Goal: Transaction & Acquisition: Subscribe to service/newsletter

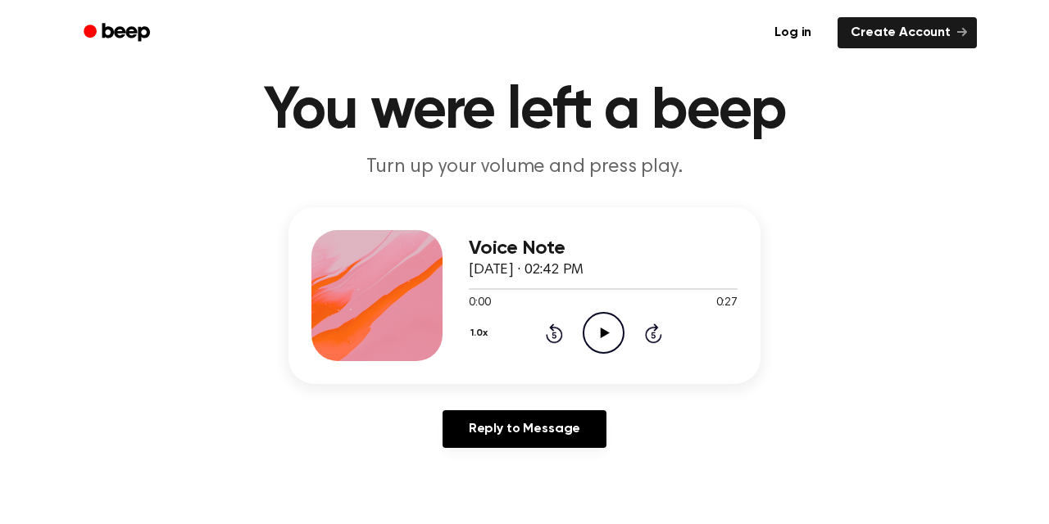
scroll to position [51, 0]
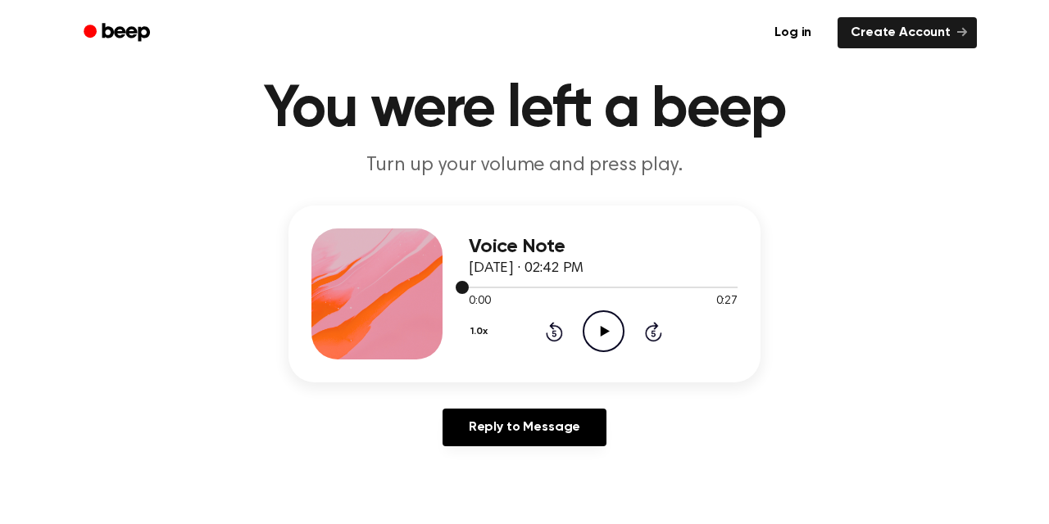
click at [592, 284] on div at bounding box center [603, 286] width 269 height 13
click at [673, 279] on div "Voice Note [DATE] · 02:42 PM" at bounding box center [603, 258] width 269 height 44
click at [665, 284] on div at bounding box center [603, 286] width 269 height 13
click at [717, 284] on div at bounding box center [603, 286] width 269 height 13
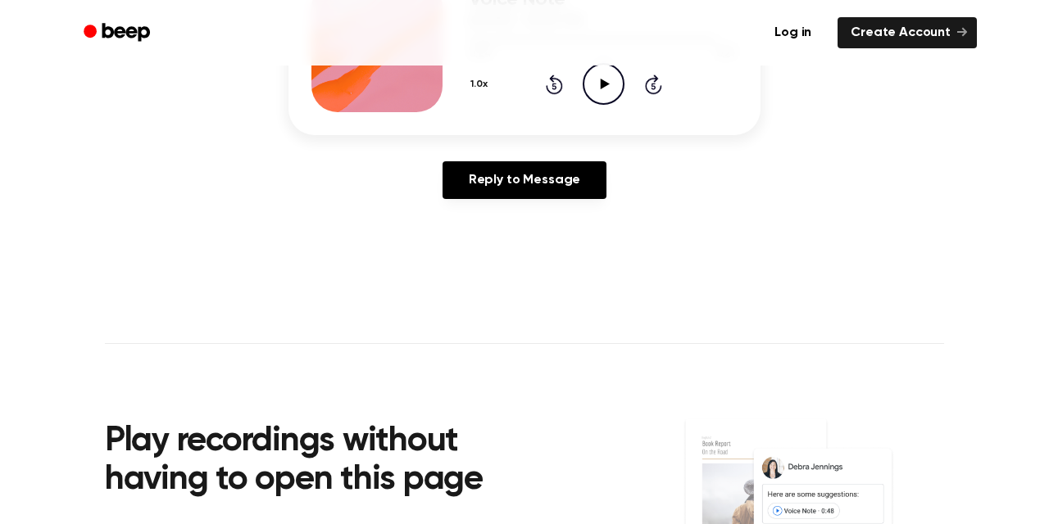
scroll to position [301, 0]
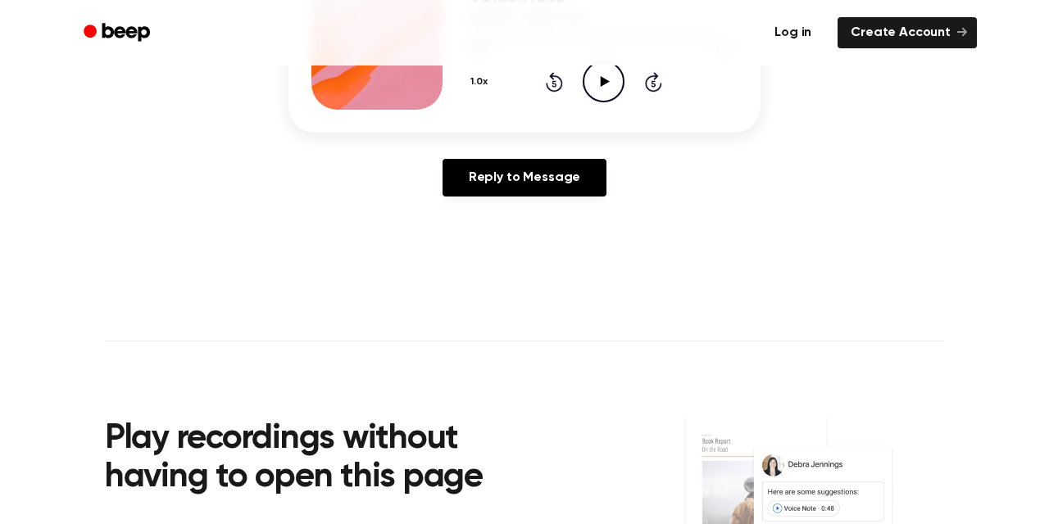
click at [813, 34] on link "Log in" at bounding box center [793, 33] width 70 height 38
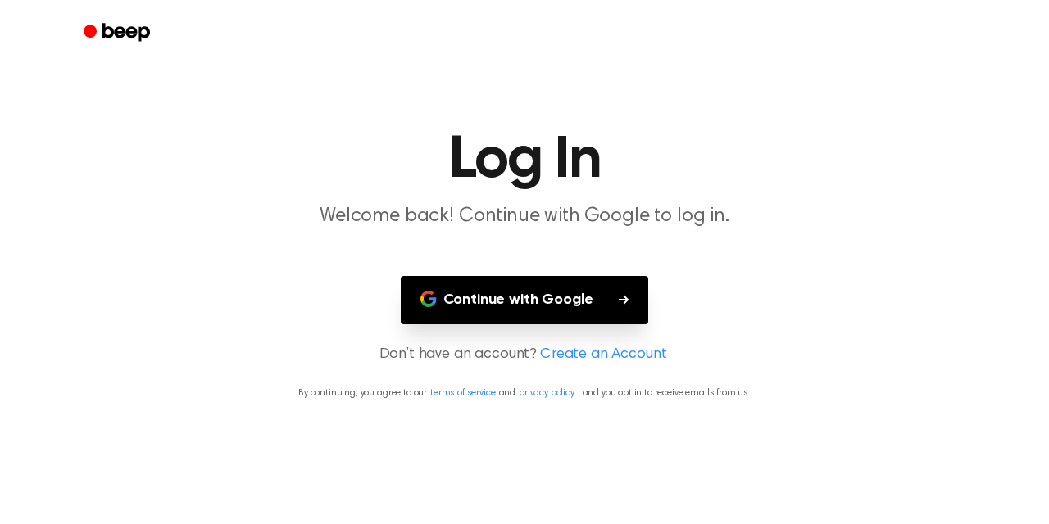
click at [554, 292] on button "Continue with Google" at bounding box center [525, 300] width 248 height 48
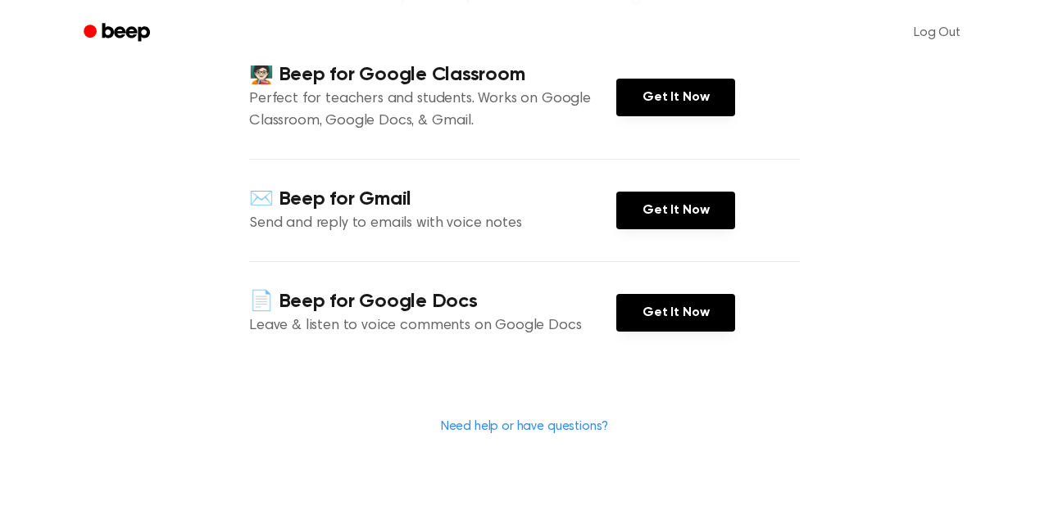
scroll to position [363, 0]
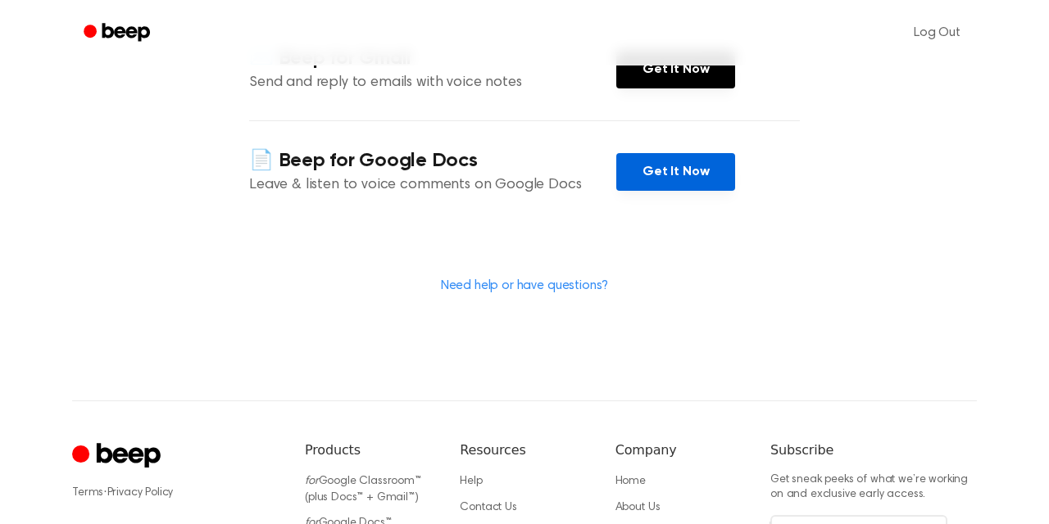
click at [679, 170] on link "Get It Now" at bounding box center [675, 172] width 119 height 38
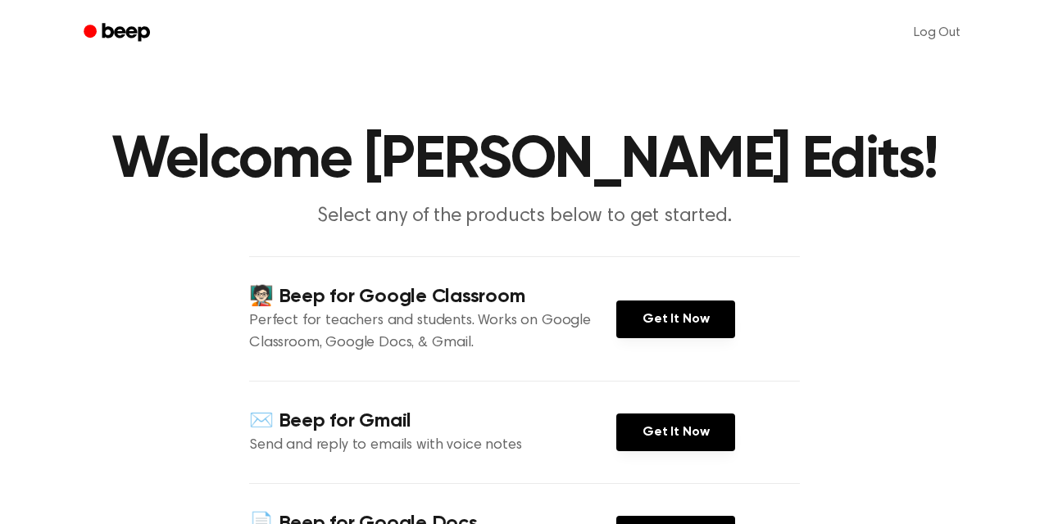
scroll to position [0, 0]
click at [933, 43] on link "Log Out" at bounding box center [936, 32] width 79 height 39
